Goal: Information Seeking & Learning: Find specific fact

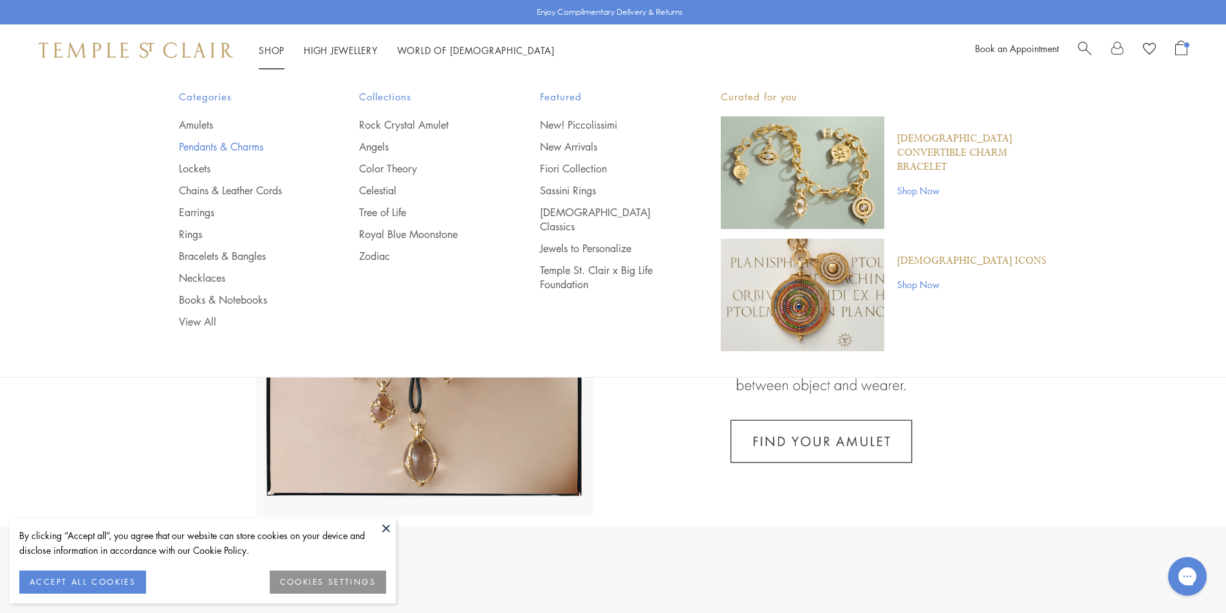
click at [212, 145] on link "Pendants & Charms" at bounding box center [243, 147] width 129 height 14
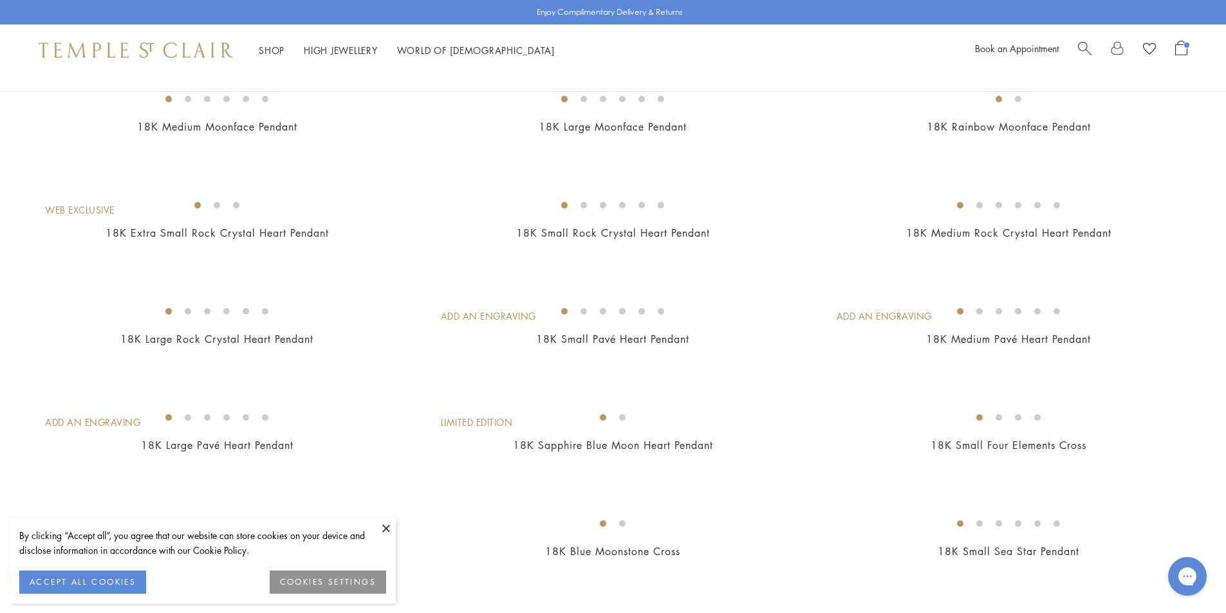
scroll to position [836, 0]
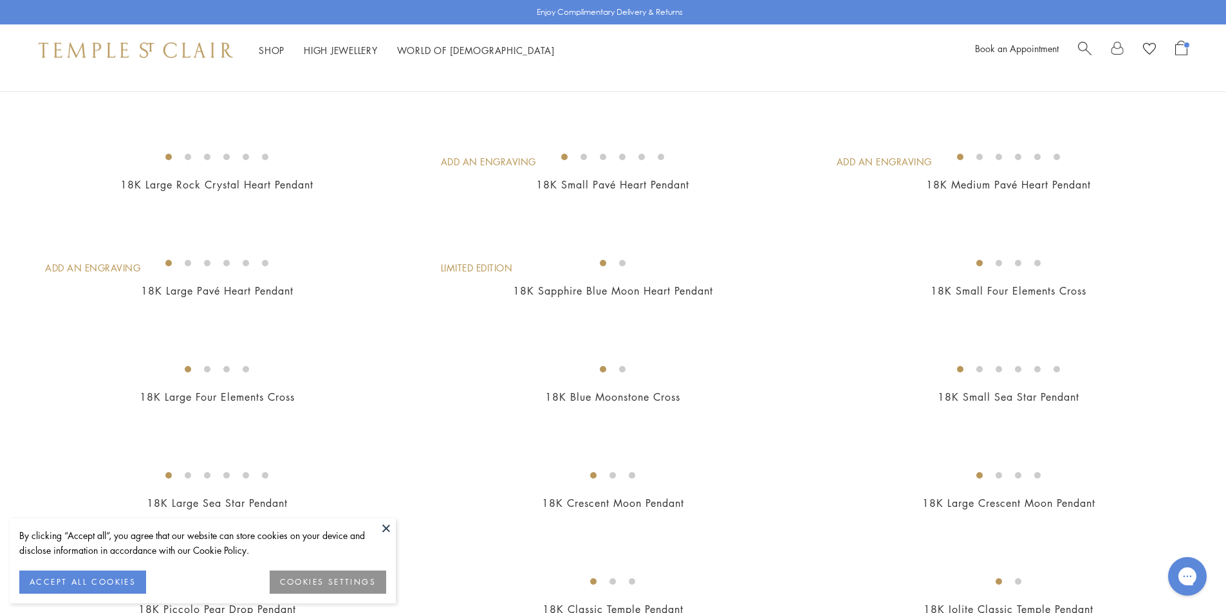
drag, startPoint x: 391, startPoint y: 528, endPoint x: 416, endPoint y: 514, distance: 27.9
click at [391, 528] on button at bounding box center [385, 528] width 19 height 19
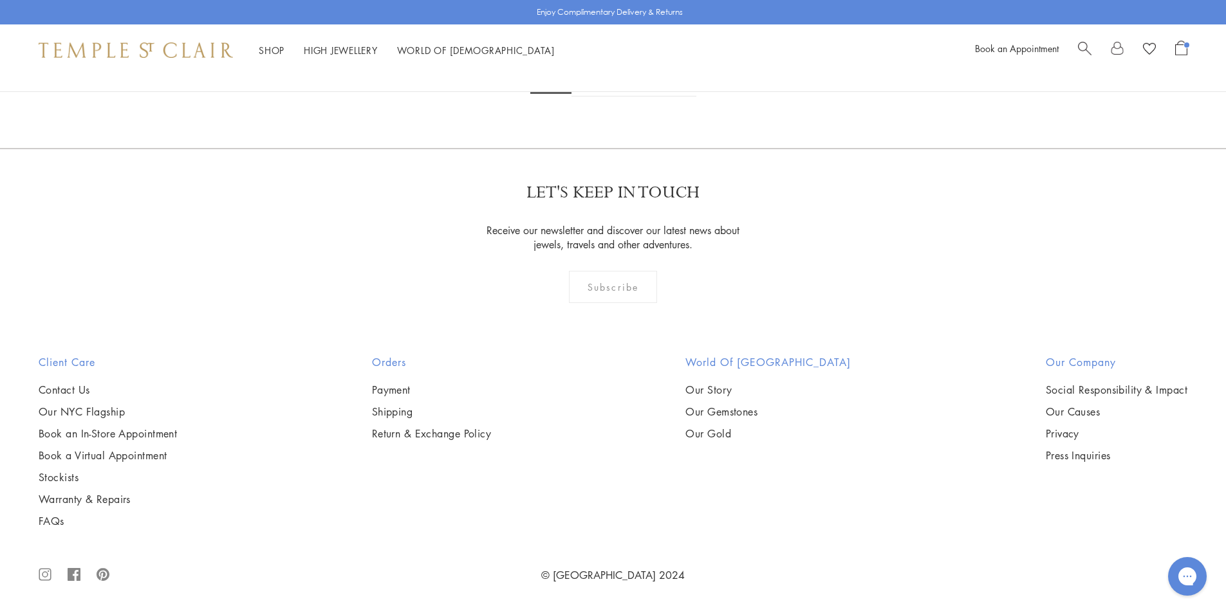
scroll to position [10401, 0]
click at [590, 97] on link "2" at bounding box center [592, 78] width 42 height 35
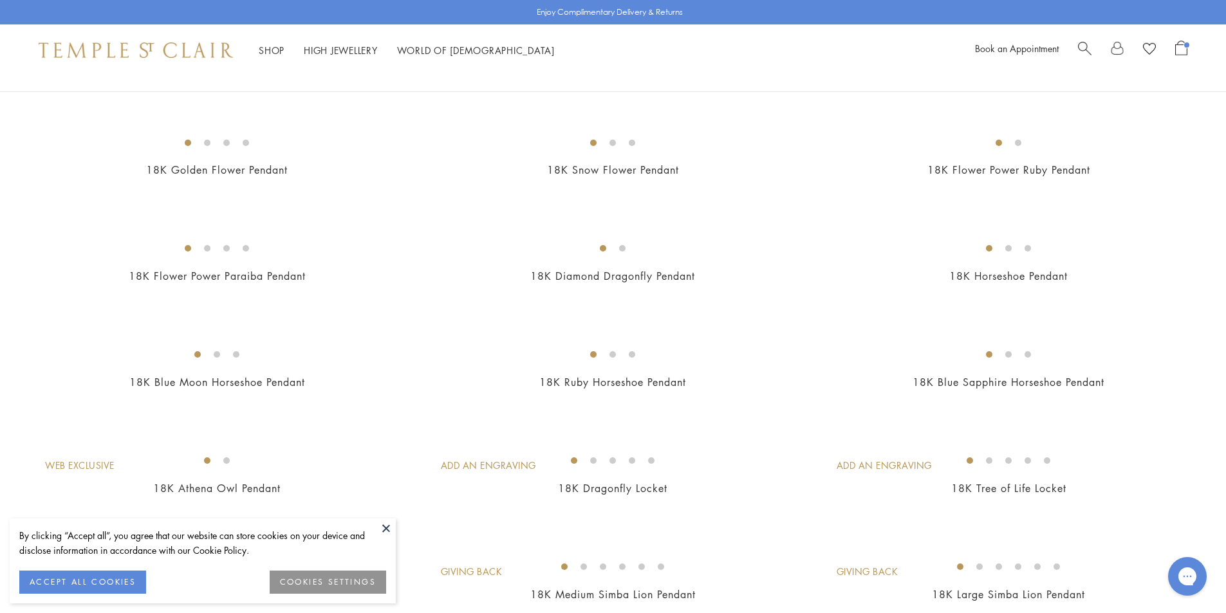
scroll to position [643, 0]
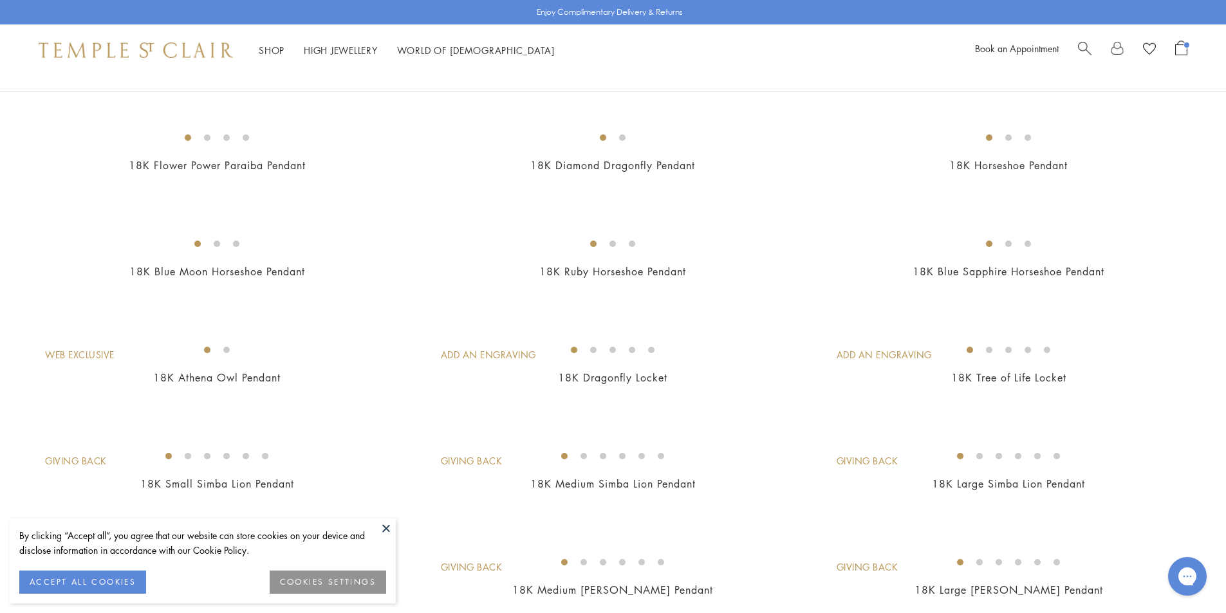
click at [0, 0] on img at bounding box center [0, 0] width 0 height 0
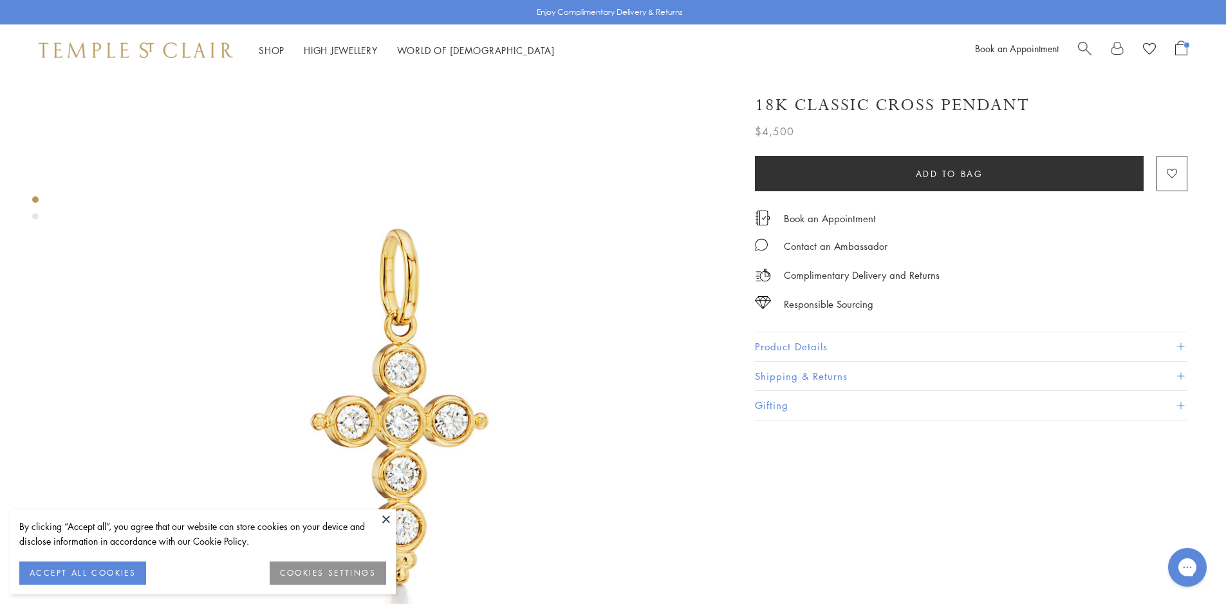
click at [804, 334] on button "Product Details" at bounding box center [971, 346] width 432 height 29
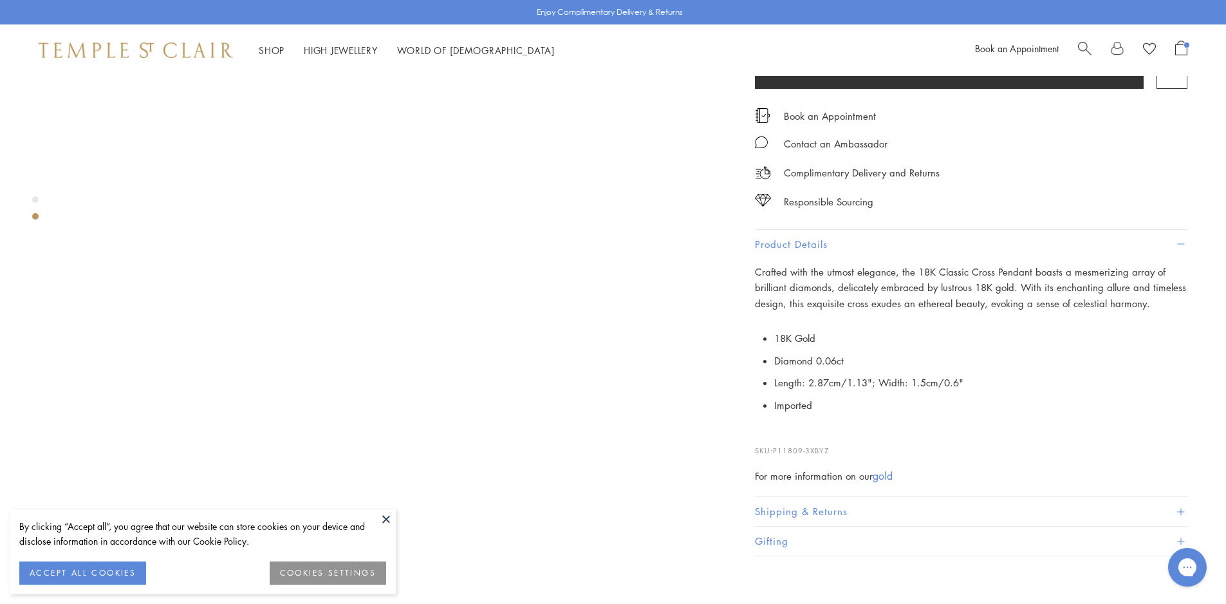
scroll to position [836, 0]
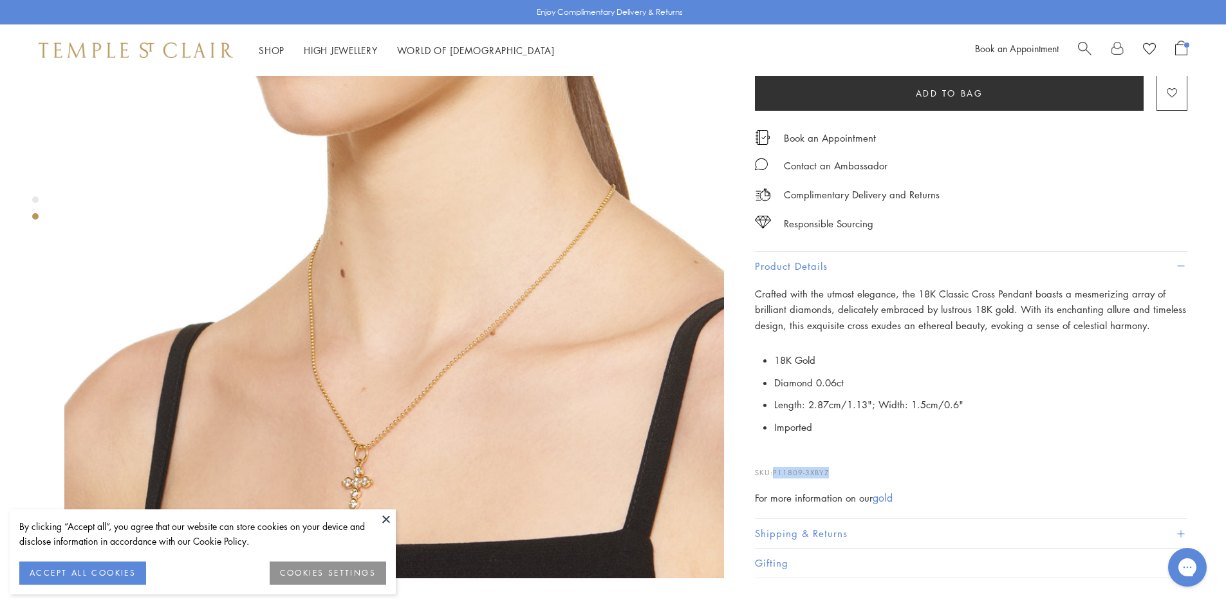
drag, startPoint x: 841, startPoint y: 449, endPoint x: 774, endPoint y: 449, distance: 66.9
click at [774, 454] on p "SKU: P11809-3XBYZ" at bounding box center [971, 466] width 432 height 24
copy span "P11809-3XBYZ"
click at [383, 515] on button at bounding box center [385, 518] width 19 height 19
